Goal: Information Seeking & Learning: Learn about a topic

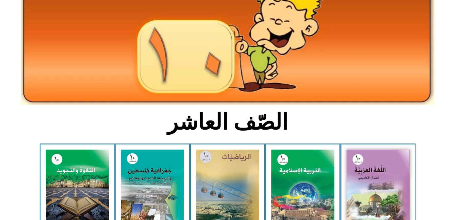
scroll to position [68, 0]
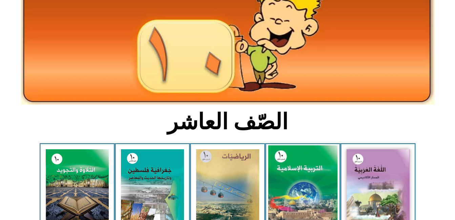
click at [280, 184] on img at bounding box center [302, 189] width 69 height 86
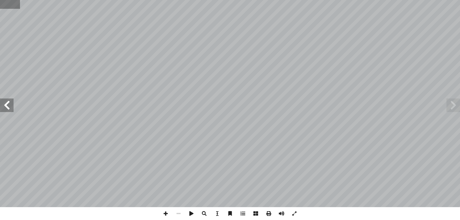
click at [18, 5] on input "text" at bounding box center [10, 4] width 20 height 9
type input "**"
click at [7, 104] on span at bounding box center [7, 106] width 14 height 14
click at [167, 214] on span at bounding box center [165, 213] width 13 height 13
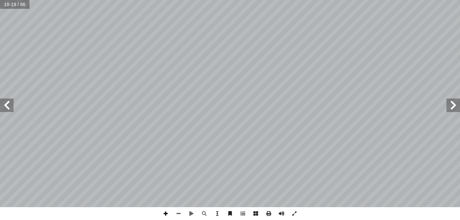
click at [165, 212] on span at bounding box center [165, 213] width 13 height 13
click at [180, 215] on span at bounding box center [178, 213] width 13 height 13
click at [166, 214] on span at bounding box center [165, 213] width 13 height 13
click at [177, 212] on span at bounding box center [178, 213] width 13 height 13
click at [24, 6] on input "text" at bounding box center [14, 4] width 29 height 9
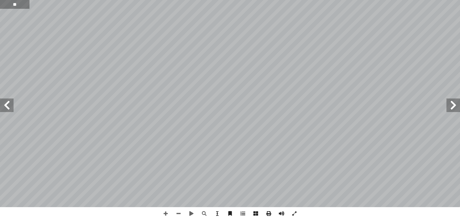
type input "**"
click at [10, 106] on span at bounding box center [7, 106] width 14 height 14
click at [167, 215] on span at bounding box center [165, 213] width 13 height 13
